Goal: Information Seeking & Learning: Learn about a topic

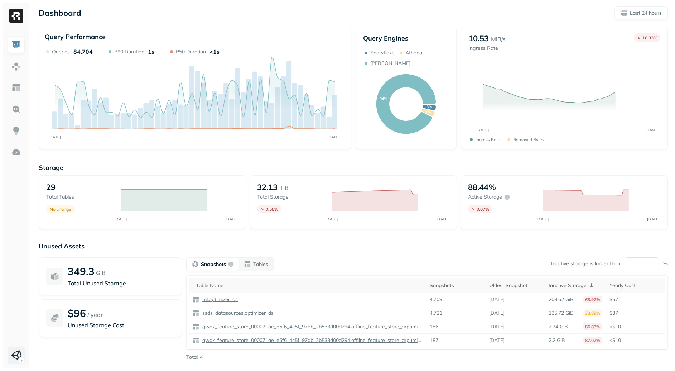
click at [12, 359] on html "Dashboard Last 24 hours Query Performance SEP 17 SEP 18 Queries 84,704 P90 Dura…" at bounding box center [337, 199] width 675 height 399
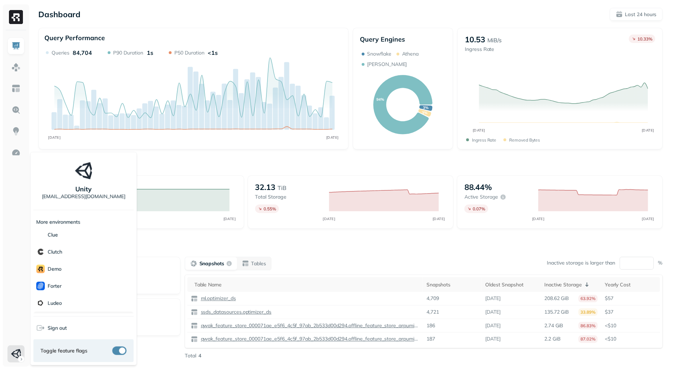
scroll to position [138, 0]
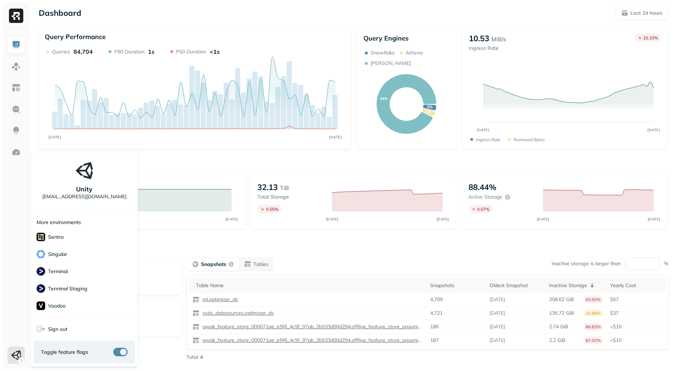
click at [0, 258] on html "Dashboard Last 24 hours Query Performance SEP 17 SEP 18 Queries 84,704 P90 Dura…" at bounding box center [340, 199] width 681 height 399
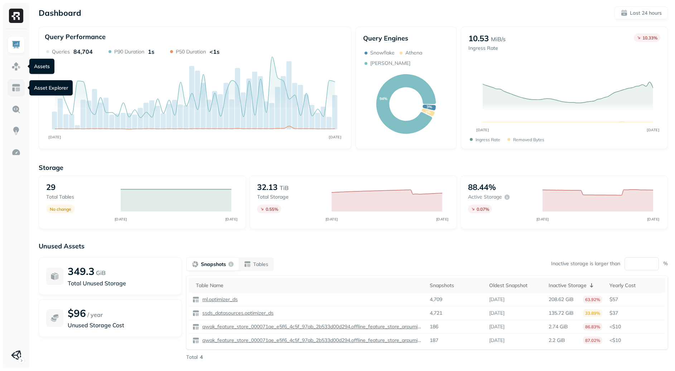
click at [18, 87] on img at bounding box center [15, 87] width 9 height 9
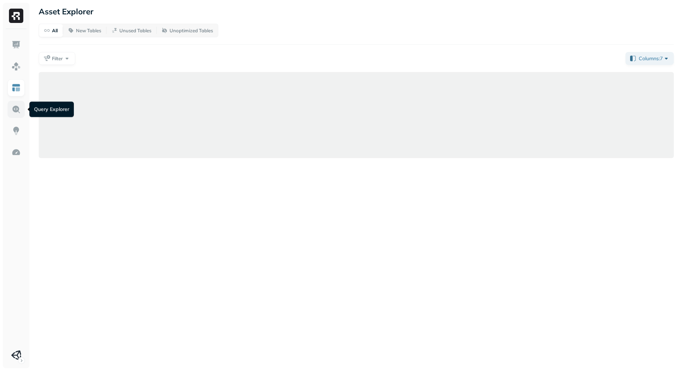
click at [20, 109] on img at bounding box center [15, 109] width 9 height 9
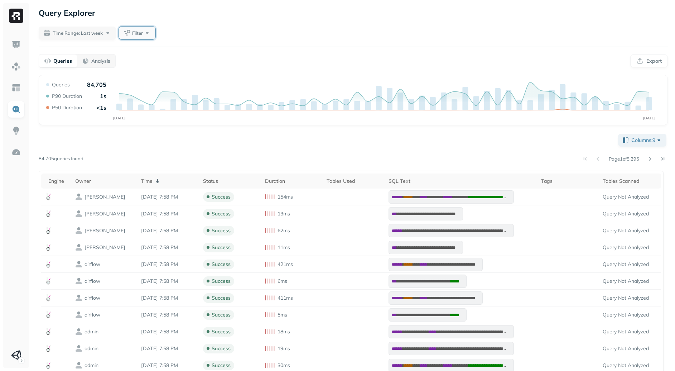
click at [147, 33] on button "Filter" at bounding box center [137, 33] width 37 height 13
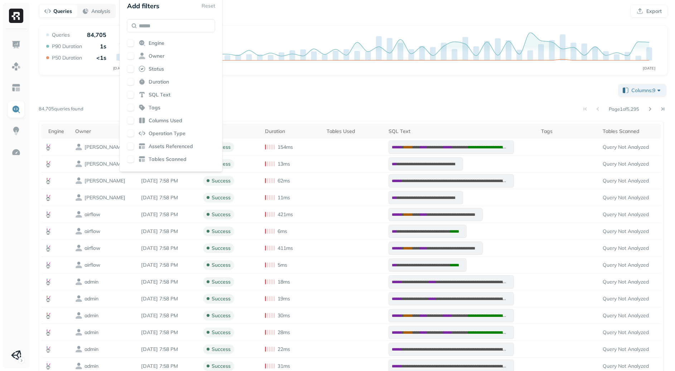
click at [263, 96] on div "**********" at bounding box center [353, 246] width 629 height 328
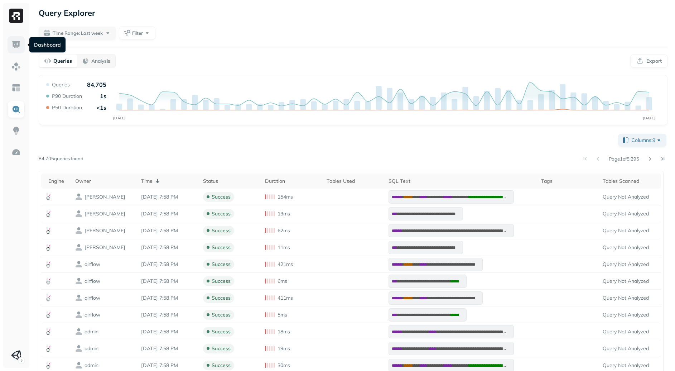
click at [14, 43] on img at bounding box center [15, 44] width 9 height 9
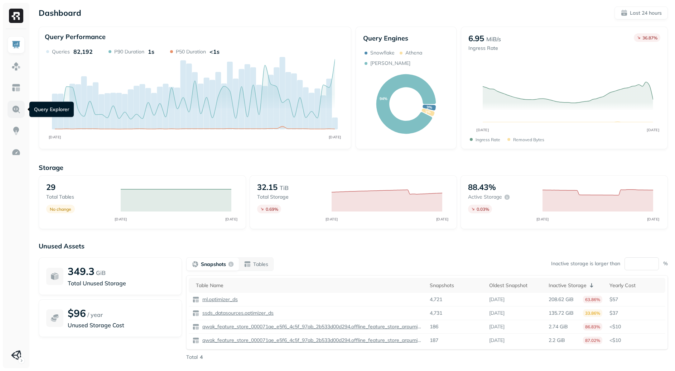
click at [20, 107] on img at bounding box center [15, 109] width 9 height 9
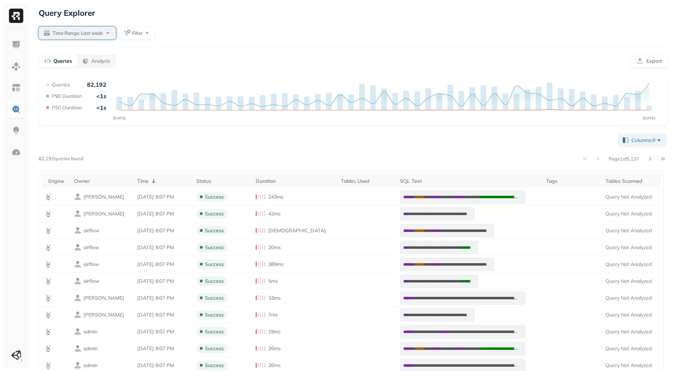
click at [84, 35] on span "Time Range: Last week" at bounding box center [78, 33] width 50 height 7
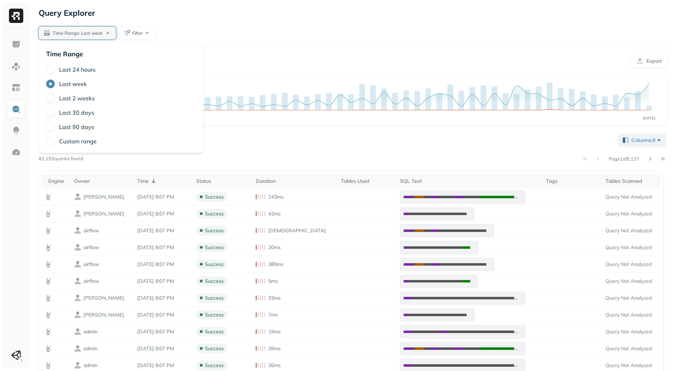
type button "3"
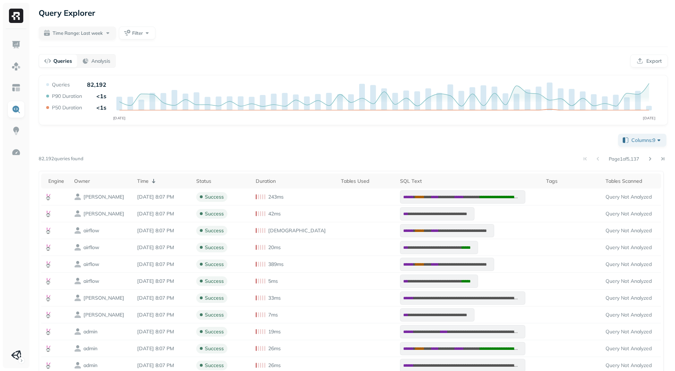
click at [99, 162] on div "Page 1 of 5,137" at bounding box center [375, 159] width 585 height 10
click at [99, 33] on span "Time Range: Last week" at bounding box center [78, 33] width 50 height 7
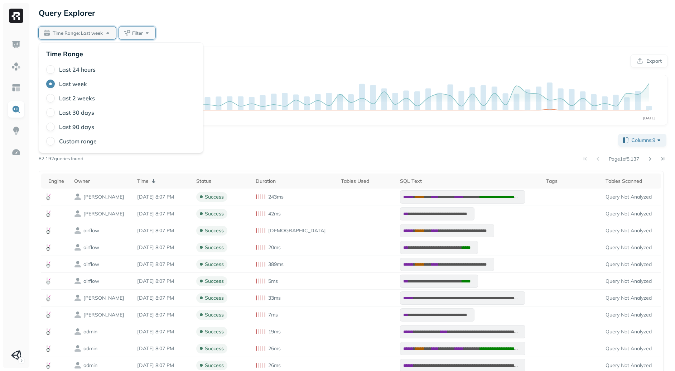
click at [154, 30] on button "Filter" at bounding box center [137, 33] width 37 height 13
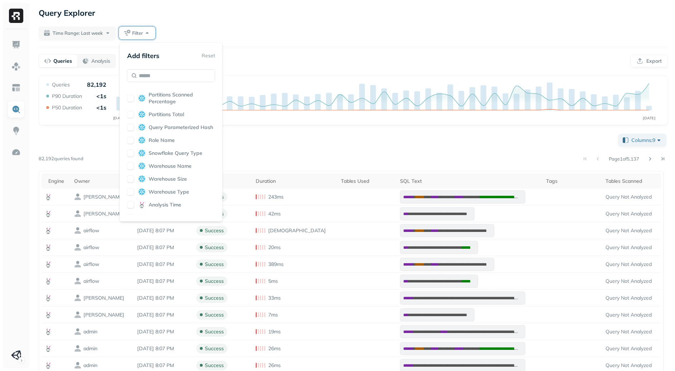
scroll to position [365, 0]
click at [168, 180] on div "Engine Owner Status Duration SQL Text Tags Columns Used Operation Type Assets R…" at bounding box center [171, 151] width 88 height 125
click at [168, 182] on span "Scheduled Time" at bounding box center [168, 179] width 38 height 7
click at [170, 156] on span "Queued Time" at bounding box center [165, 153] width 32 height 7
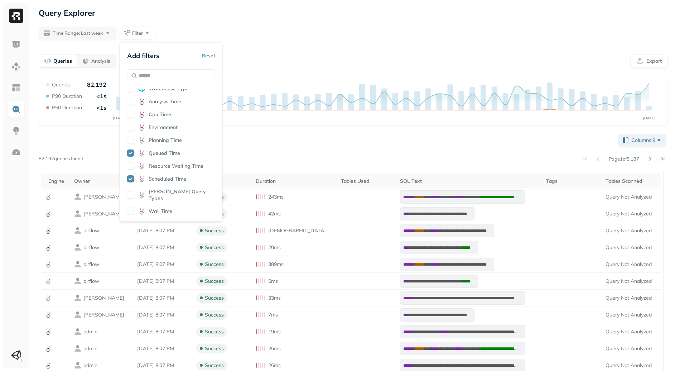
click at [247, 155] on div "Page 1 of 5,137" at bounding box center [375, 159] width 585 height 10
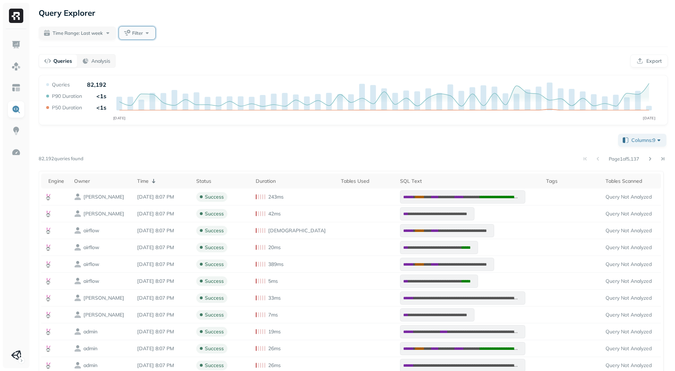
click at [132, 32] on button "Filter" at bounding box center [137, 33] width 37 height 13
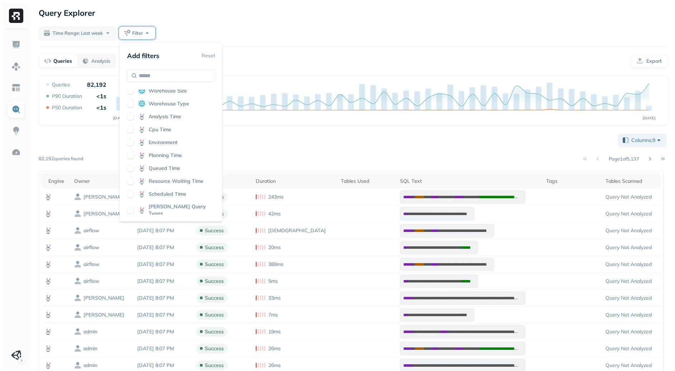
scroll to position [365, 0]
click at [128, 182] on button "button" at bounding box center [130, 178] width 7 height 7
click at [262, 143] on div "**********" at bounding box center [353, 296] width 629 height 328
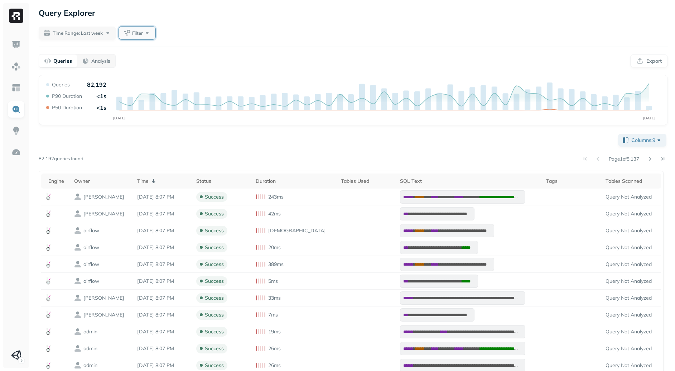
click at [142, 33] on span "Filter" at bounding box center [137, 33] width 11 height 7
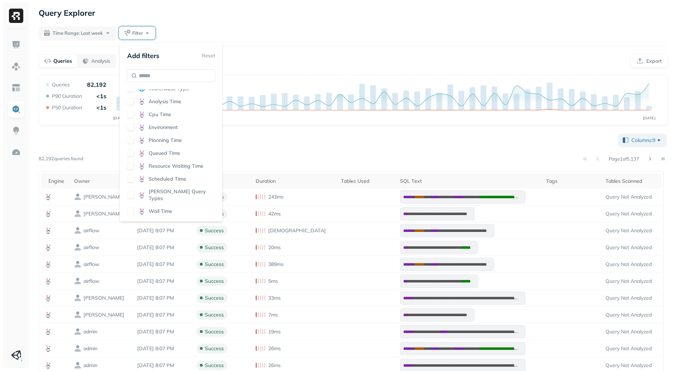
click at [135, 118] on div "Cpu Time" at bounding box center [171, 114] width 88 height 7
click at [281, 152] on div "**********" at bounding box center [353, 296] width 629 height 328
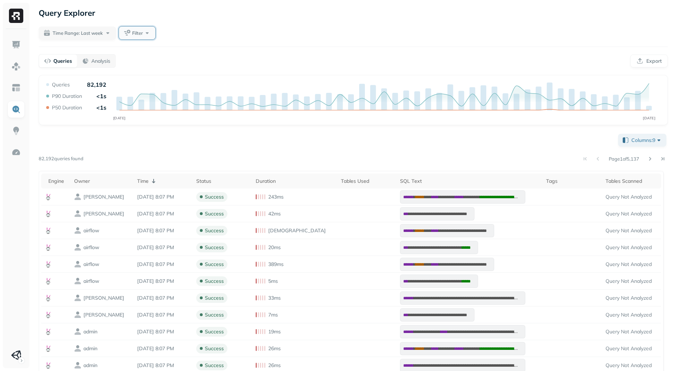
click at [144, 30] on button "Filter" at bounding box center [137, 33] width 37 height 13
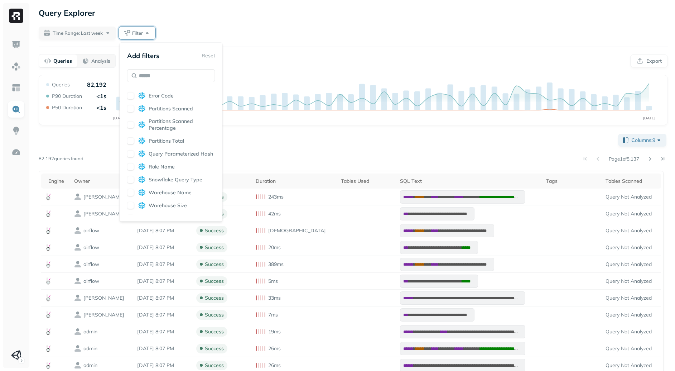
scroll to position [365, 0]
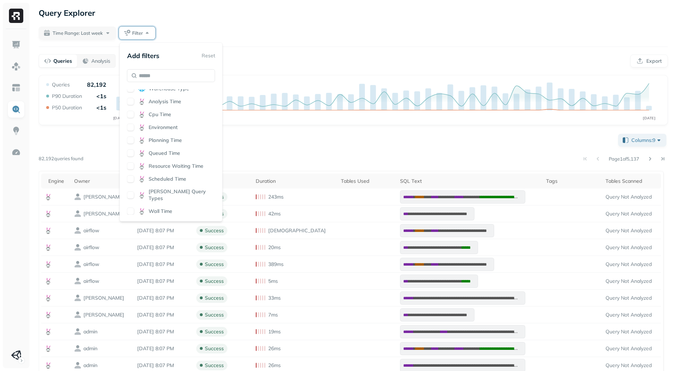
click at [133, 181] on div "Engine Owner Status Duration SQL Text Tags Columns Used Operation Type Assets R…" at bounding box center [171, 151] width 88 height 125
click at [132, 182] on button "button" at bounding box center [130, 178] width 7 height 7
click at [257, 149] on div "**********" at bounding box center [353, 296] width 629 height 328
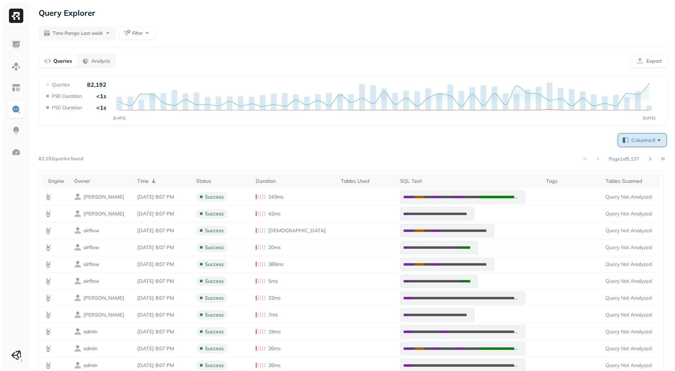
click at [646, 140] on span "Columns: 9" at bounding box center [647, 140] width 31 height 7
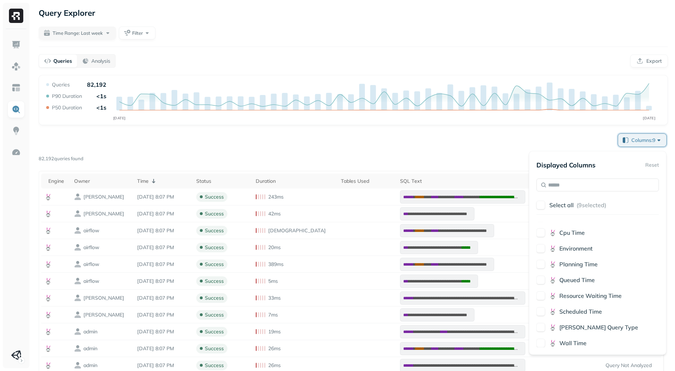
scroll to position [1020, 0]
click at [567, 288] on div "Engine Owner Time Status Duration Tables Used SQL Text Tags Tables Scanned Asse…" at bounding box center [598, 284] width 123 height 125
click at [569, 294] on span "Resource Waiting Time" at bounding box center [591, 294] width 62 height 7
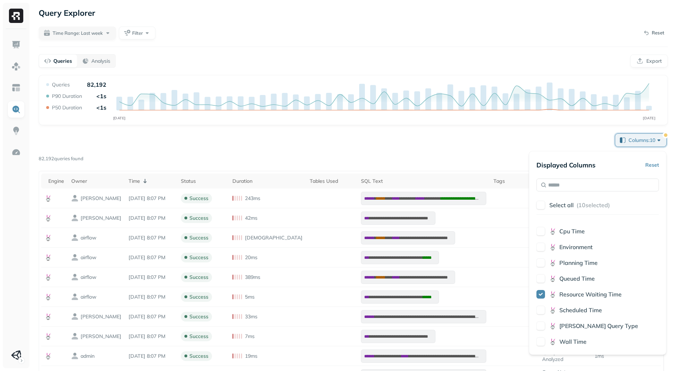
click at [571, 273] on div "Engine Owner Time Status Duration Tables Used SQL Text Tags Tables Scanned Asse…" at bounding box center [598, 284] width 123 height 125
click at [571, 277] on span "Queued Time" at bounding box center [577, 278] width 35 height 7
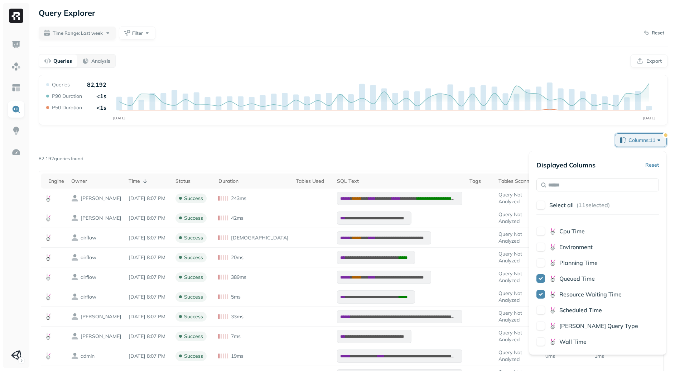
click at [571, 262] on span "Planning Time" at bounding box center [579, 262] width 38 height 7
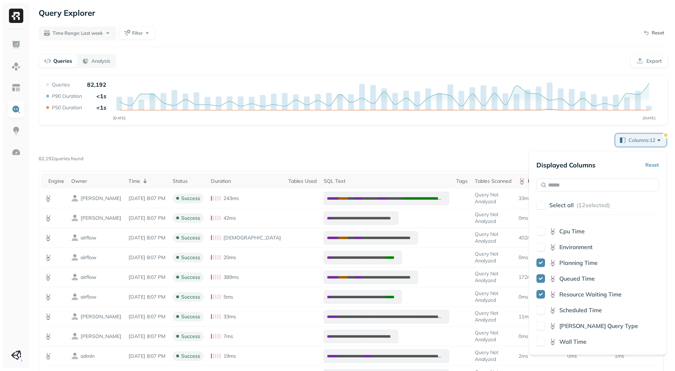
click at [491, 139] on div "**********" at bounding box center [353, 319] width 629 height 374
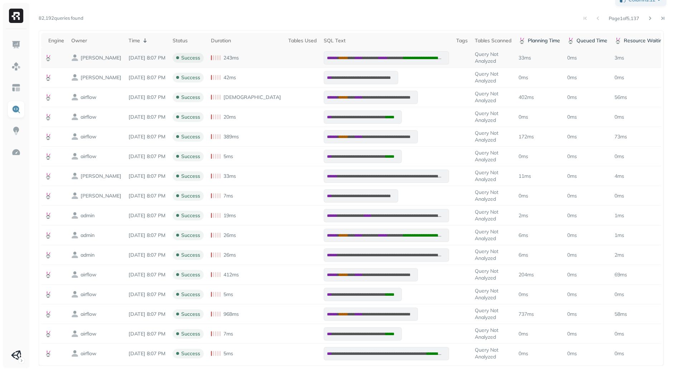
scroll to position [0, 0]
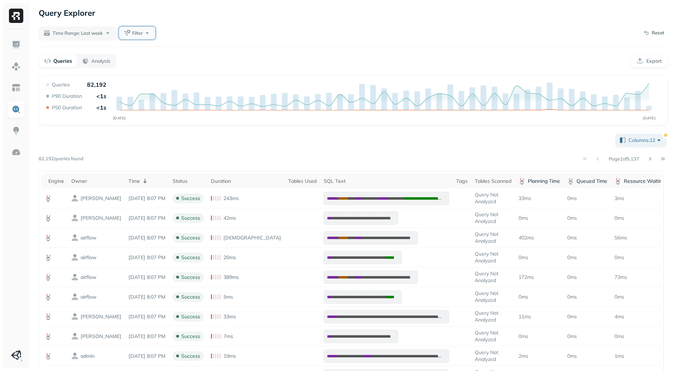
click at [137, 34] on span "Filter" at bounding box center [137, 33] width 11 height 7
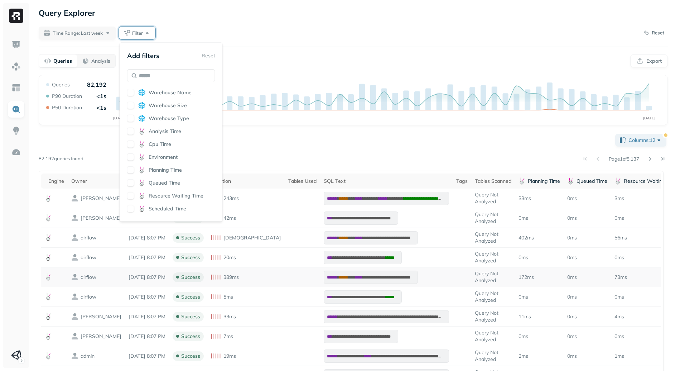
scroll to position [68, 0]
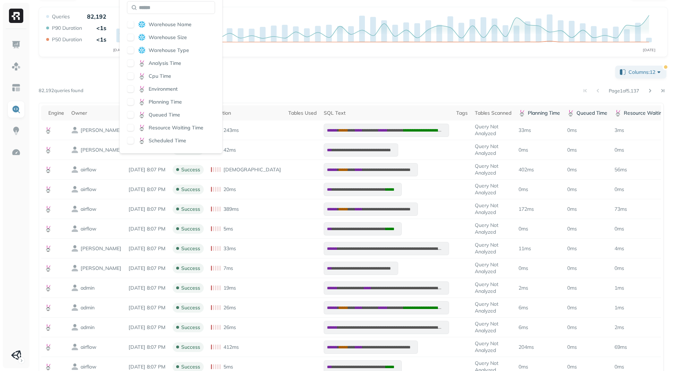
click at [132, 92] on button "button" at bounding box center [130, 88] width 7 height 7
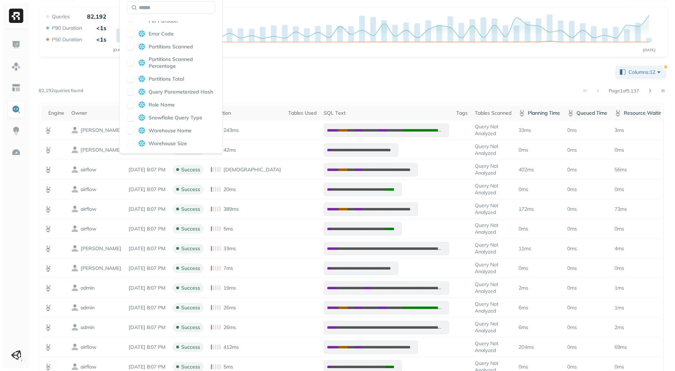
click at [277, 86] on div "Page 1 of 5,137" at bounding box center [375, 91] width 585 height 10
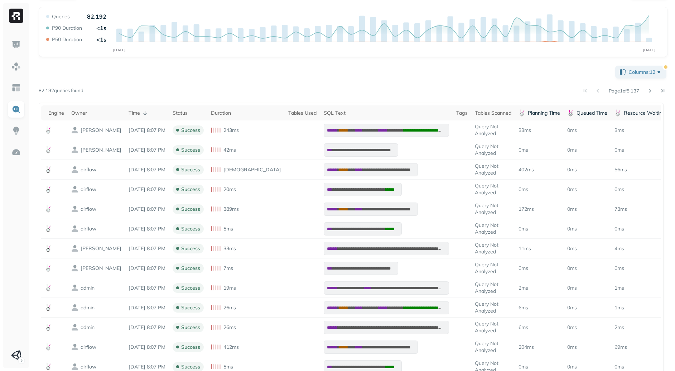
scroll to position [0, 0]
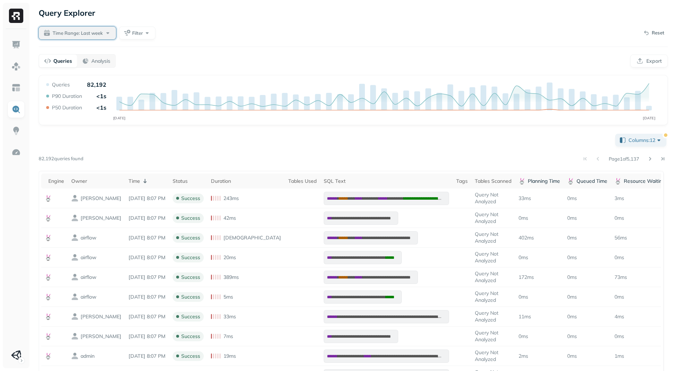
click at [94, 31] on span "Time Range: Last week" at bounding box center [78, 33] width 50 height 7
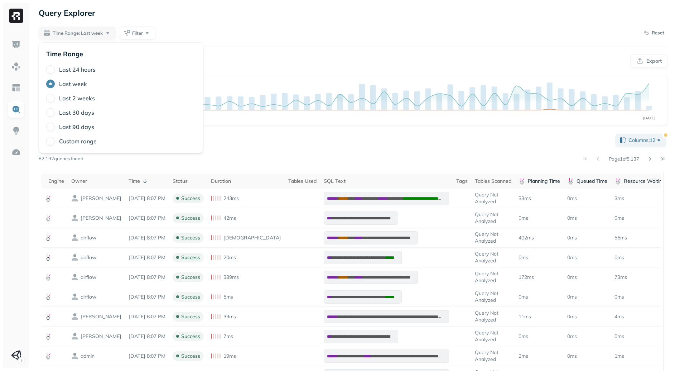
click at [214, 36] on div "Time Range: Last week Filter Reset" at bounding box center [353, 33] width 629 height 13
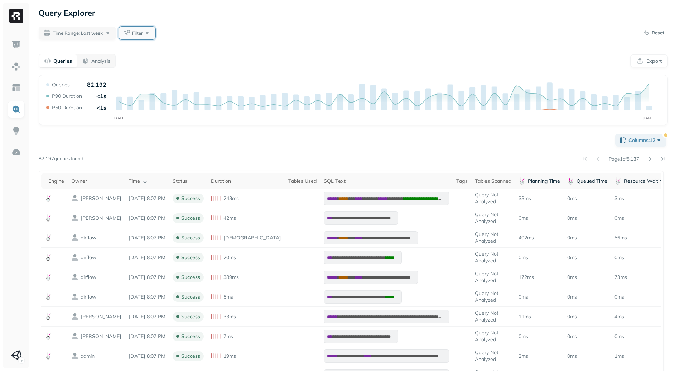
click at [122, 30] on button "Filter" at bounding box center [137, 33] width 37 height 13
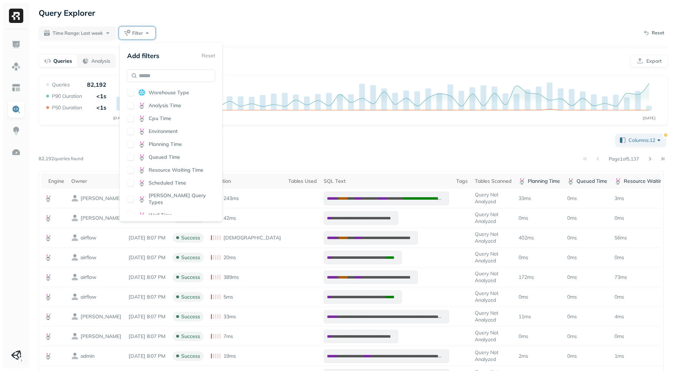
scroll to position [365, 0]
click at [349, 152] on div "**********" at bounding box center [353, 319] width 629 height 374
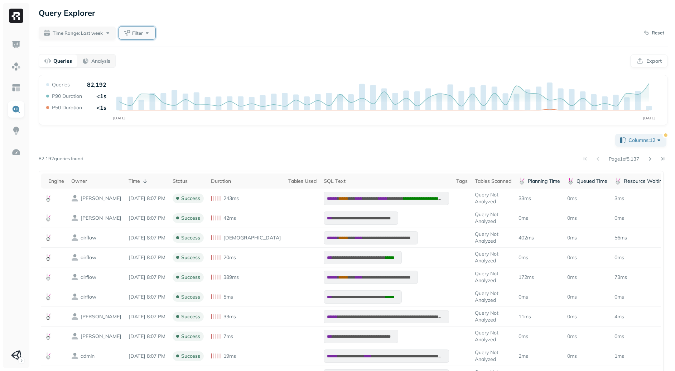
click at [139, 33] on span "Filter" at bounding box center [137, 33] width 11 height 7
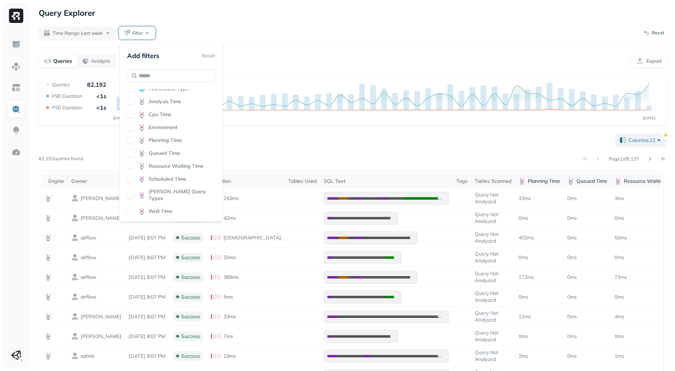
click at [129, 118] on button "button" at bounding box center [130, 114] width 7 height 7
click at [348, 150] on div "**********" at bounding box center [353, 319] width 629 height 374
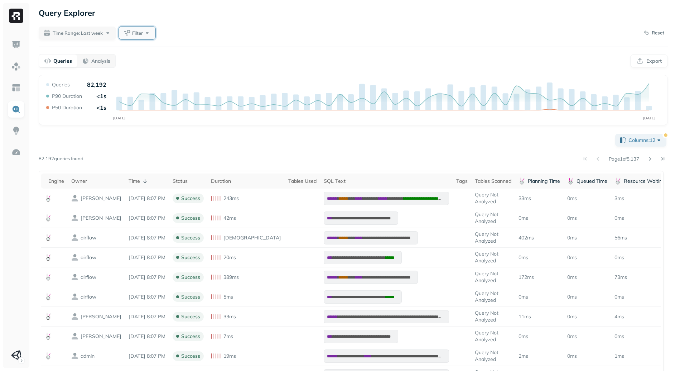
click at [142, 30] on span "Filter" at bounding box center [137, 33] width 11 height 7
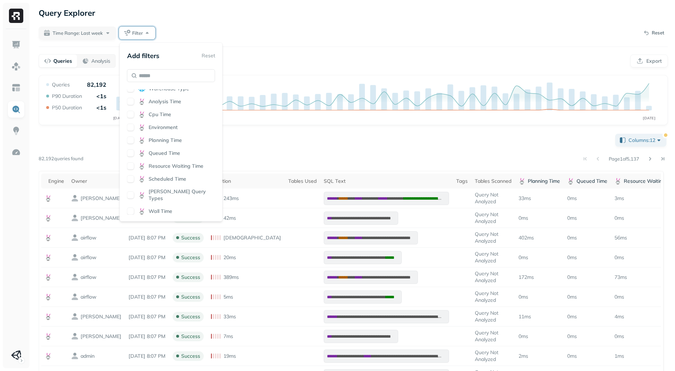
click at [133, 105] on div "Analysis Time" at bounding box center [171, 101] width 88 height 7
click at [132, 118] on button "button" at bounding box center [130, 114] width 7 height 7
click at [133, 131] on button "button" at bounding box center [130, 127] width 7 height 7
click at [131, 144] on button "button" at bounding box center [130, 140] width 7 height 7
click at [284, 142] on div "**********" at bounding box center [353, 319] width 629 height 374
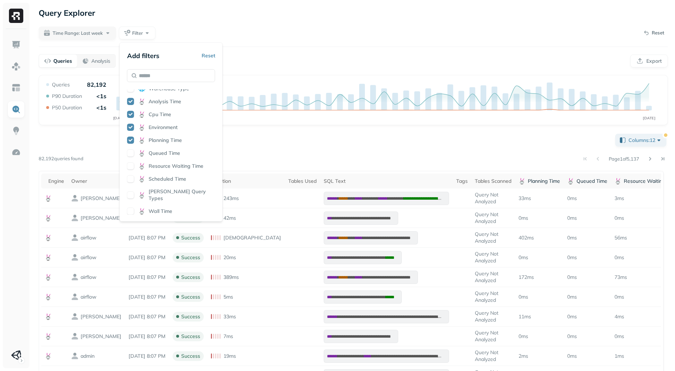
scroll to position [0, 0]
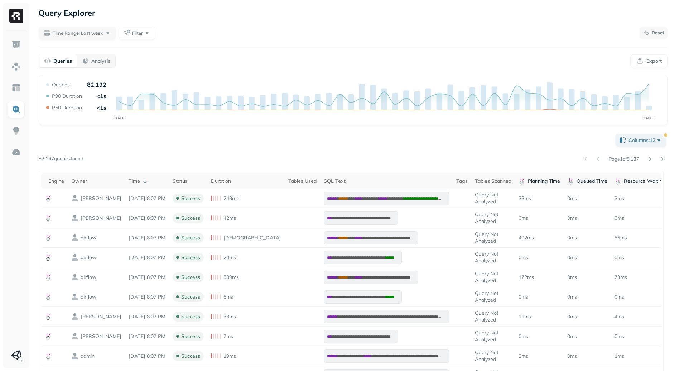
click at [651, 30] on button "Reset" at bounding box center [654, 32] width 28 height 11
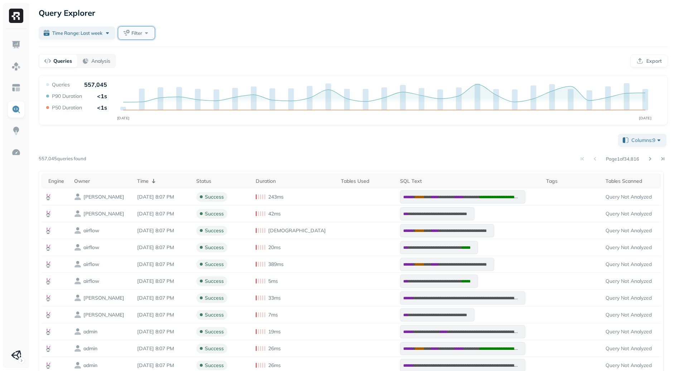
click at [136, 33] on span "Filter" at bounding box center [136, 33] width 11 height 7
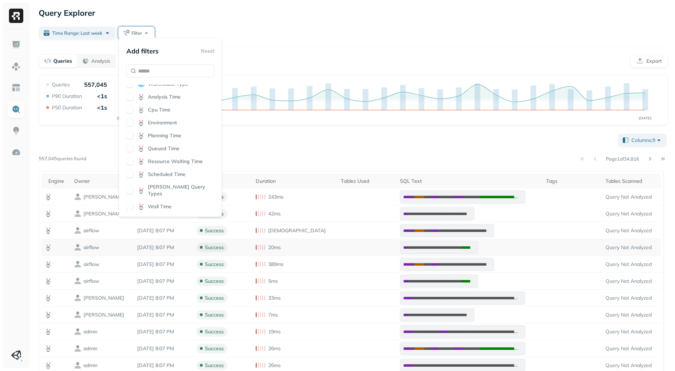
scroll to position [96, 0]
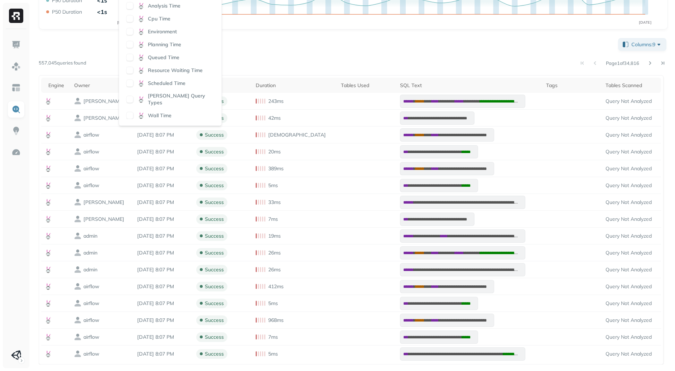
click at [169, 71] on div "Engine Owner Status Duration SQL Text Tags Columns Used Operation Type Assets R…" at bounding box center [170, 56] width 88 height 125
click at [142, 57] on icon at bounding box center [142, 55] width 4 height 3
click at [256, 59] on div "Page 1 of 34,816" at bounding box center [377, 63] width 582 height 10
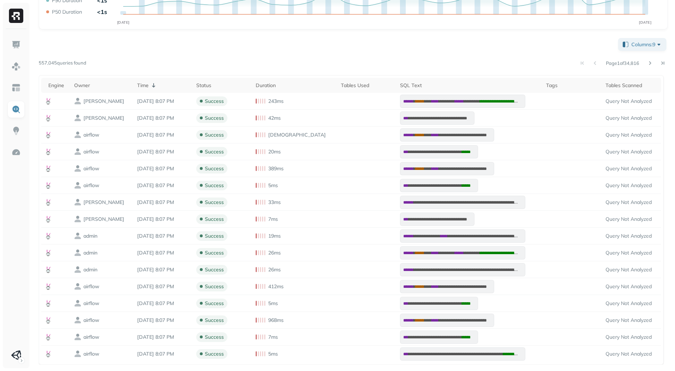
scroll to position [0, 0]
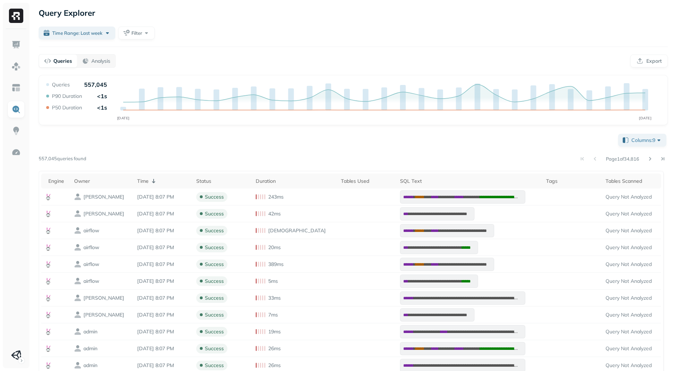
click at [152, 40] on div "**********" at bounding box center [354, 233] width 644 height 466
click at [145, 34] on button "Filter" at bounding box center [136, 33] width 37 height 13
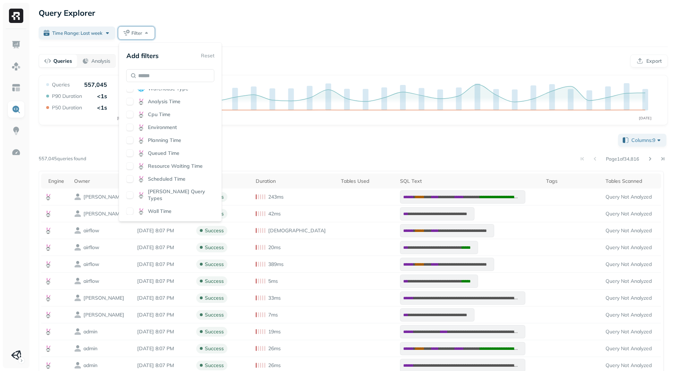
click at [130, 105] on button "button" at bounding box center [129, 101] width 7 height 7
click at [131, 116] on div "Engine Owner Status Duration SQL Text Tags Columns Used Operation Type Assets R…" at bounding box center [170, 151] width 88 height 125
click at [131, 118] on button "button" at bounding box center [129, 114] width 7 height 7
click at [285, 152] on div "**********" at bounding box center [353, 296] width 629 height 328
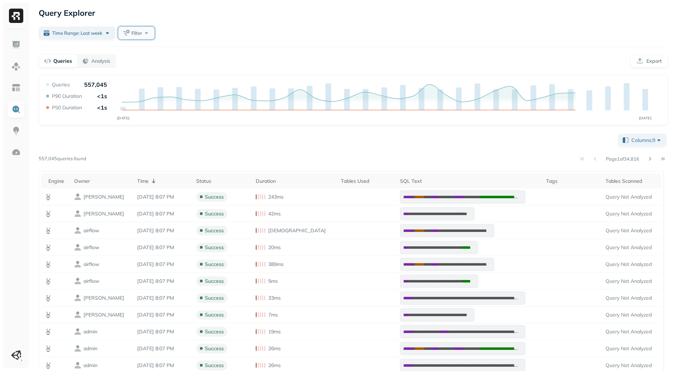
click at [153, 35] on button "Filter" at bounding box center [136, 33] width 37 height 13
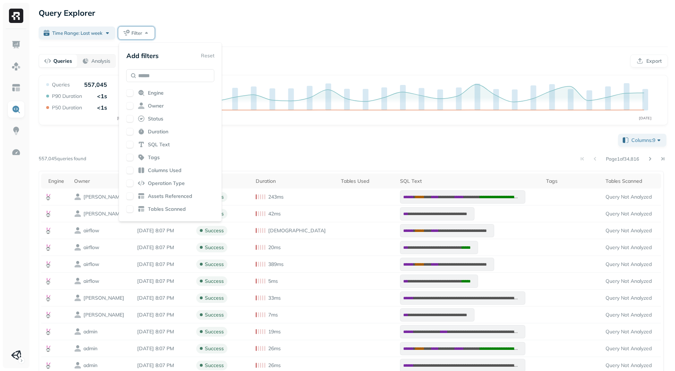
click at [160, 144] on span "SQL Text" at bounding box center [159, 144] width 22 height 7
click at [304, 25] on div "**********" at bounding box center [354, 233] width 644 height 466
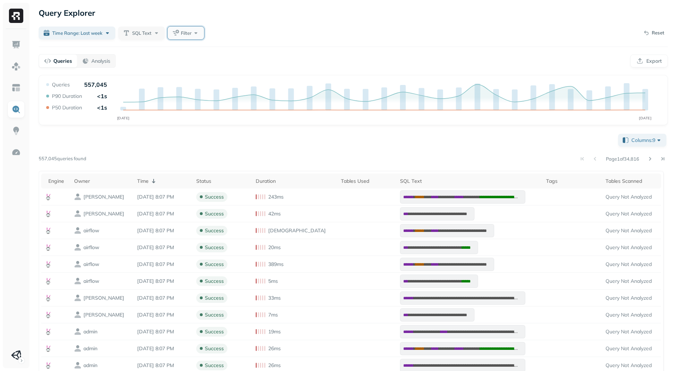
click at [186, 37] on button "Filter" at bounding box center [186, 33] width 37 height 13
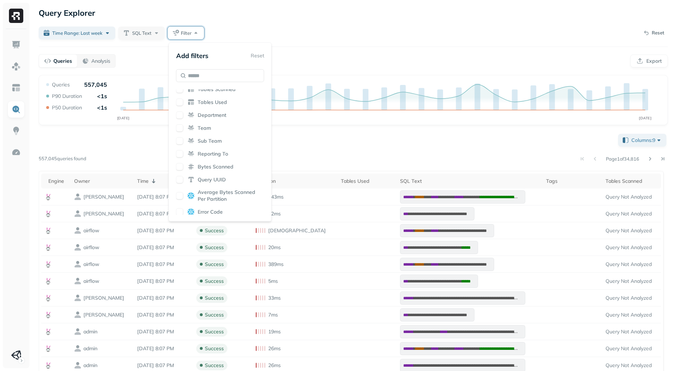
scroll to position [157, 0]
click at [199, 163] on span "Average Bytes Scanned Per Partition" at bounding box center [231, 159] width 67 height 14
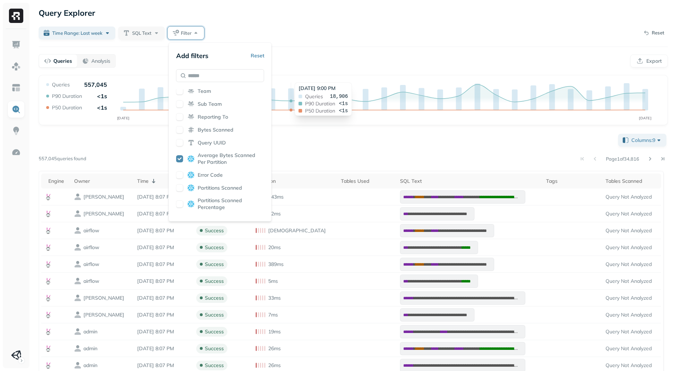
click at [293, 79] on div "Query Performance SEP [DATE] Queries 557,045 P90 Duration <1s P50 Duration <1s …" at bounding box center [353, 100] width 629 height 50
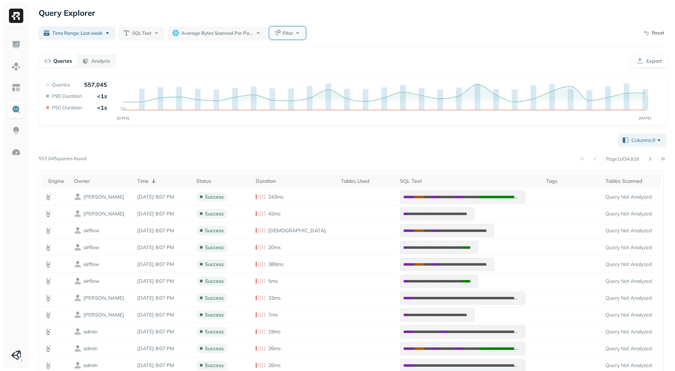
click at [270, 31] on button "Filter" at bounding box center [287, 33] width 37 height 13
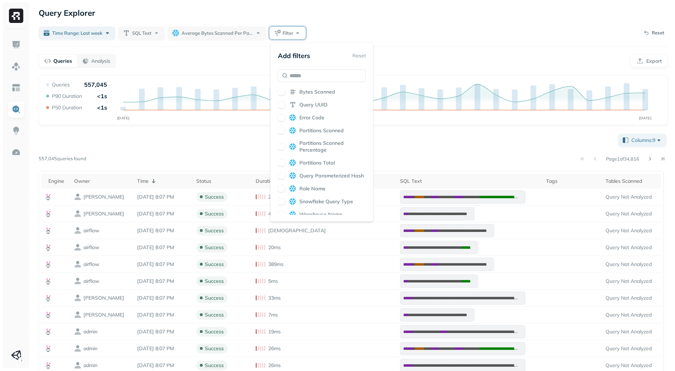
scroll to position [365, 0]
click at [281, 112] on div "SQL Text Average Bytes Scanned Per Partition Engine Owner Status Duration Tags …" at bounding box center [322, 151] width 88 height 125
click at [288, 105] on div "Analysis Time" at bounding box center [322, 101] width 88 height 7
click at [458, 33] on div "Time Range: Last week SQL Text Average Bytes Scanned Per Partition Filter Reset" at bounding box center [353, 33] width 629 height 13
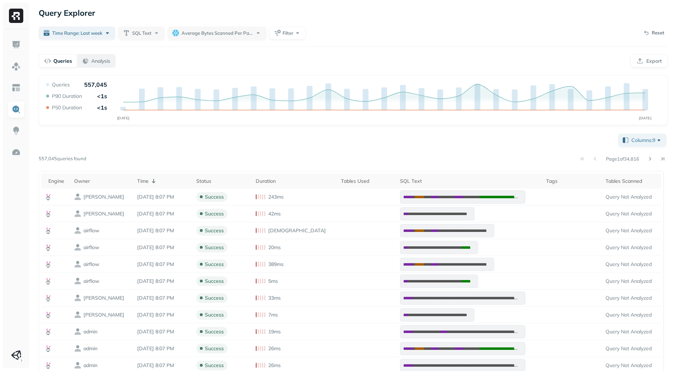
click at [109, 61] on p "Analysis" at bounding box center [100, 61] width 19 height 7
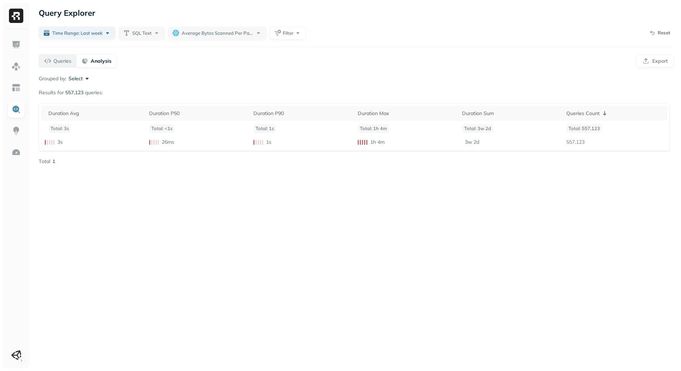
click at [69, 62] on p "Queries" at bounding box center [62, 61] width 18 height 7
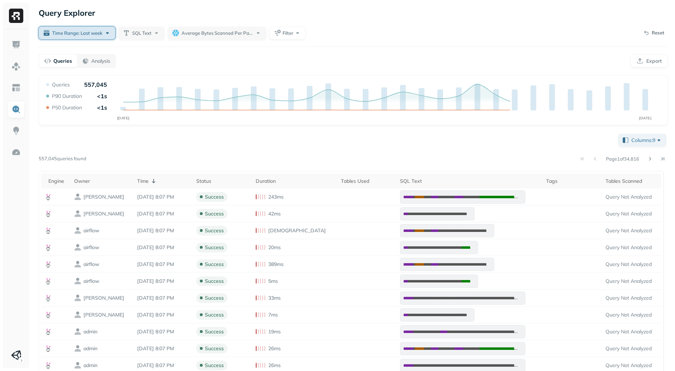
click at [89, 35] on span "Time Range: Last week" at bounding box center [77, 33] width 50 height 7
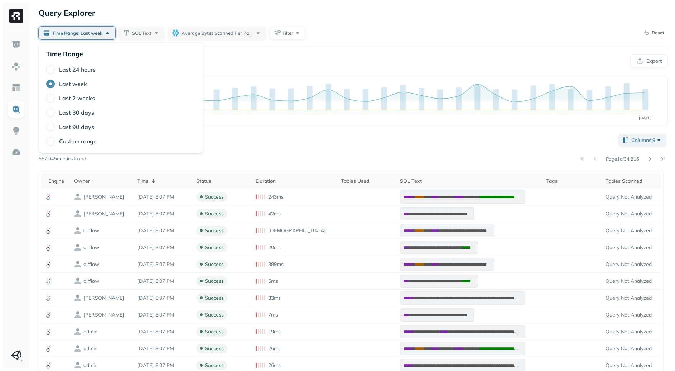
click at [78, 110] on label "Last 30 days" at bounding box center [76, 112] width 35 height 7
click at [55, 110] on button "Last 30 days" at bounding box center [50, 112] width 9 height 9
click at [395, 41] on div "**********" at bounding box center [354, 233] width 644 height 466
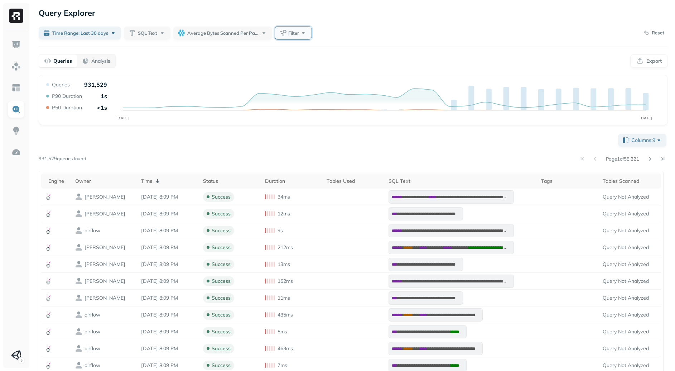
click at [307, 32] on button "Filter" at bounding box center [293, 33] width 37 height 13
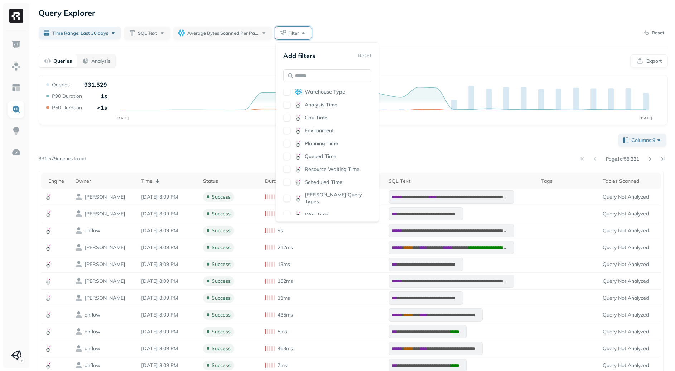
scroll to position [365, 0]
click at [316, 182] on span "Scheduled Time" at bounding box center [324, 179] width 38 height 7
click at [427, 77] on div "Query Performance AUG [DATE] Queries 931,529 P90 Duration 1s P50 Duration <1s" at bounding box center [353, 100] width 629 height 50
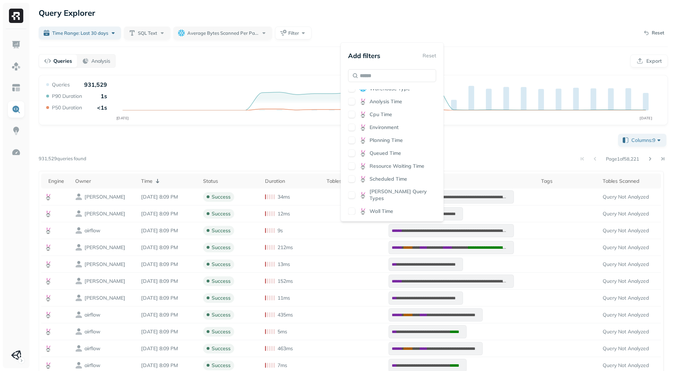
scroll to position [0, 0]
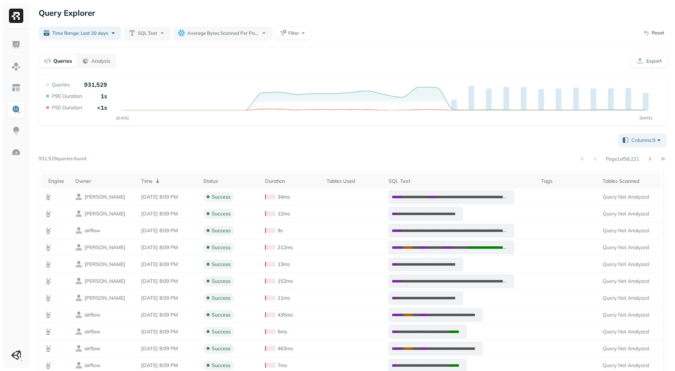
drag, startPoint x: 404, startPoint y: 47, endPoint x: 389, endPoint y: 50, distance: 15.5
click at [404, 47] on div "**********" at bounding box center [354, 233] width 644 height 466
click at [299, 33] on span "Filter" at bounding box center [293, 33] width 11 height 7
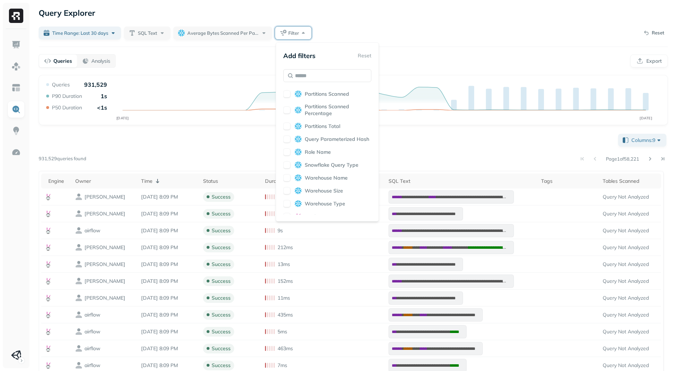
scroll to position [365, 0]
drag, startPoint x: 288, startPoint y: 111, endPoint x: 288, endPoint y: 126, distance: 15.1
click at [288, 105] on button "button" at bounding box center [286, 101] width 7 height 7
click at [287, 169] on button "button" at bounding box center [286, 165] width 7 height 7
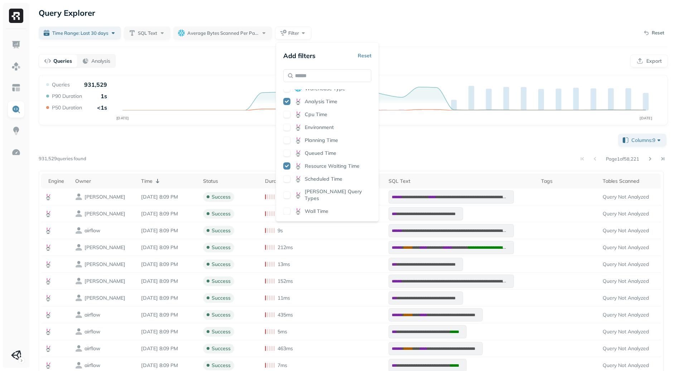
click at [435, 155] on div "Page 1 of 58,221" at bounding box center [377, 159] width 582 height 10
